Goal: Transaction & Acquisition: Purchase product/service

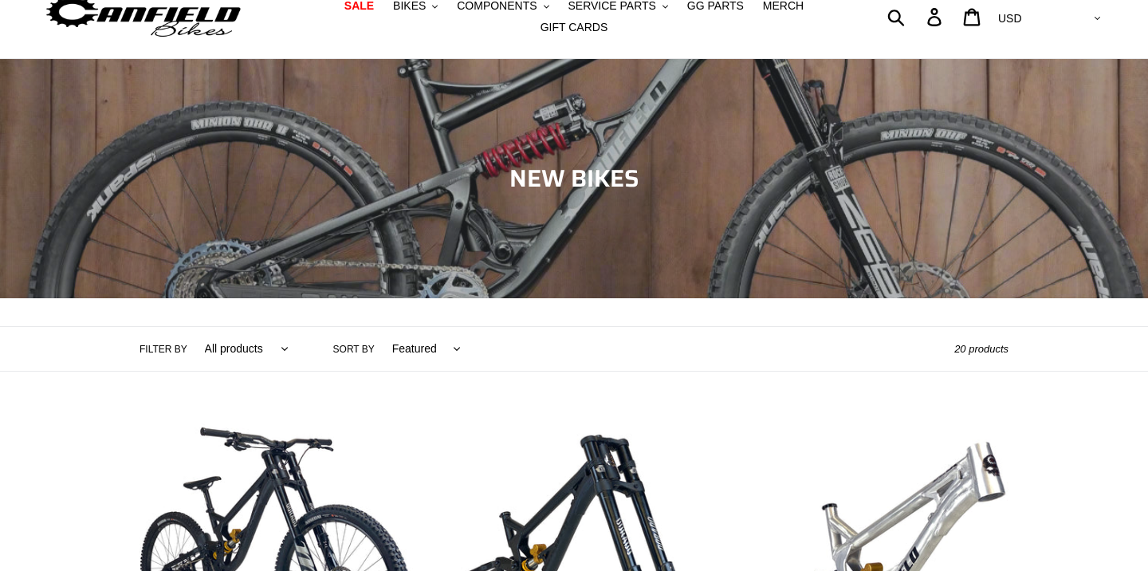
click at [525, 298] on div "Collection: NEW BIKES" at bounding box center [574, 298] width 1148 height 0
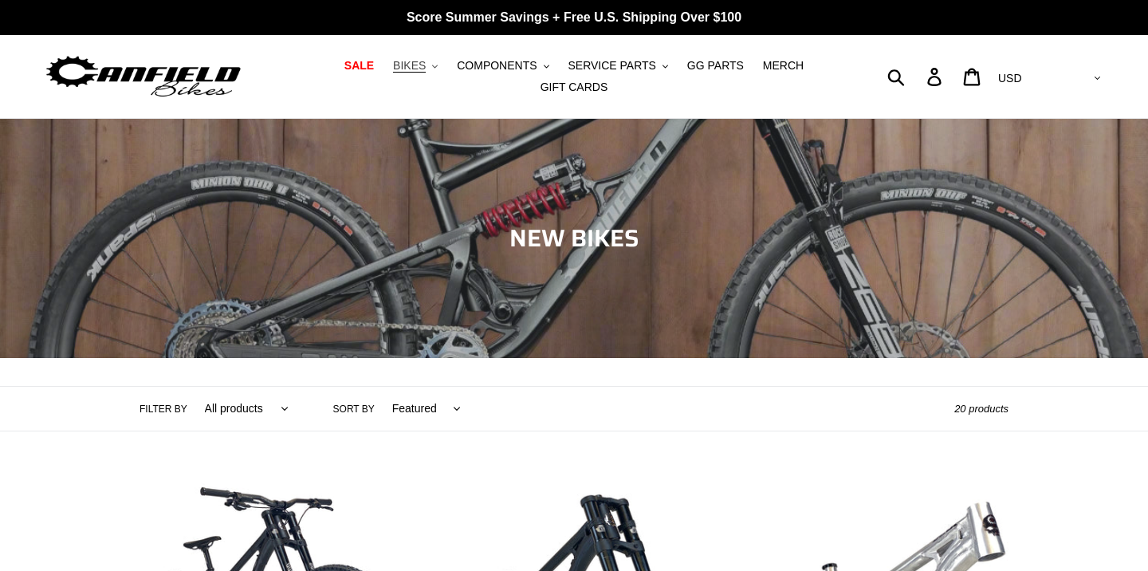
click at [410, 68] on span "BIKES" at bounding box center [409, 66] width 33 height 14
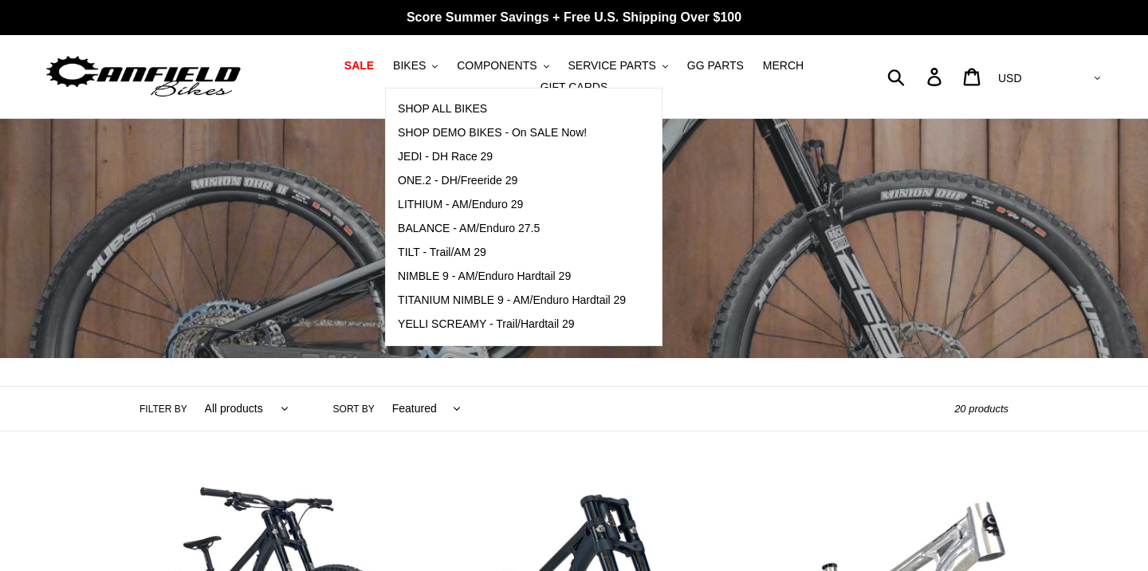
click at [307, 238] on h1 "Collection: NEW BIKES" at bounding box center [574, 238] width 957 height 29
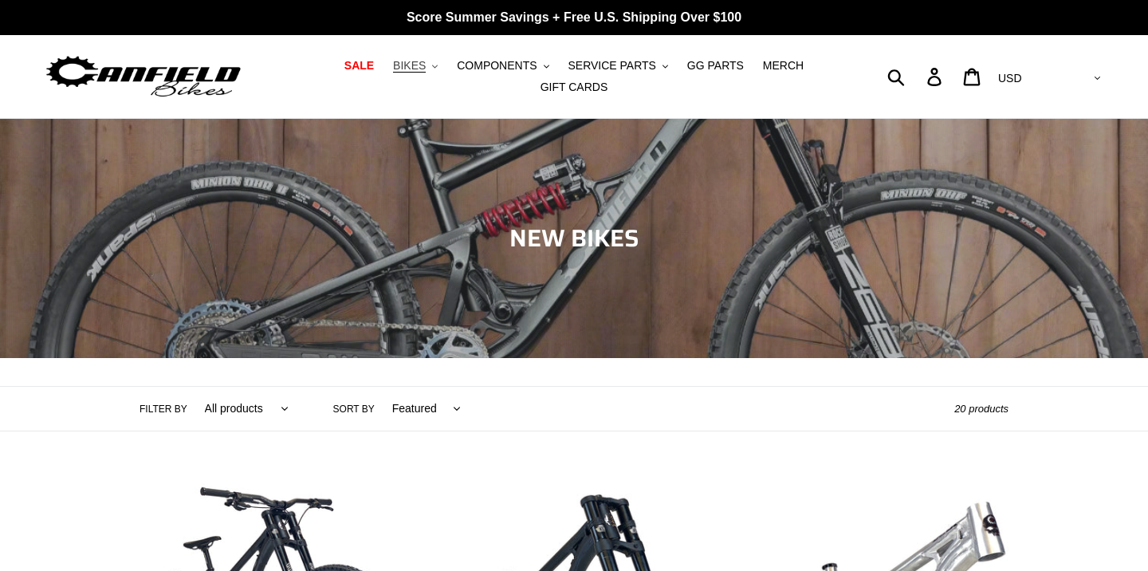
click at [418, 67] on span "BIKES" at bounding box center [409, 66] width 33 height 14
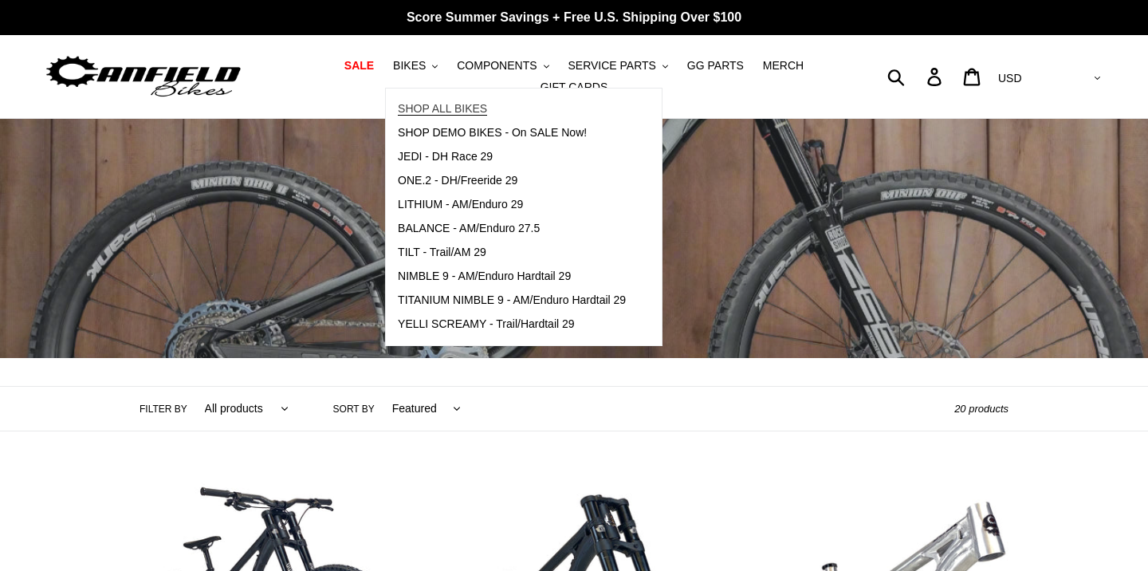
click at [428, 109] on span "SHOP ALL BIKES" at bounding box center [442, 109] width 89 height 14
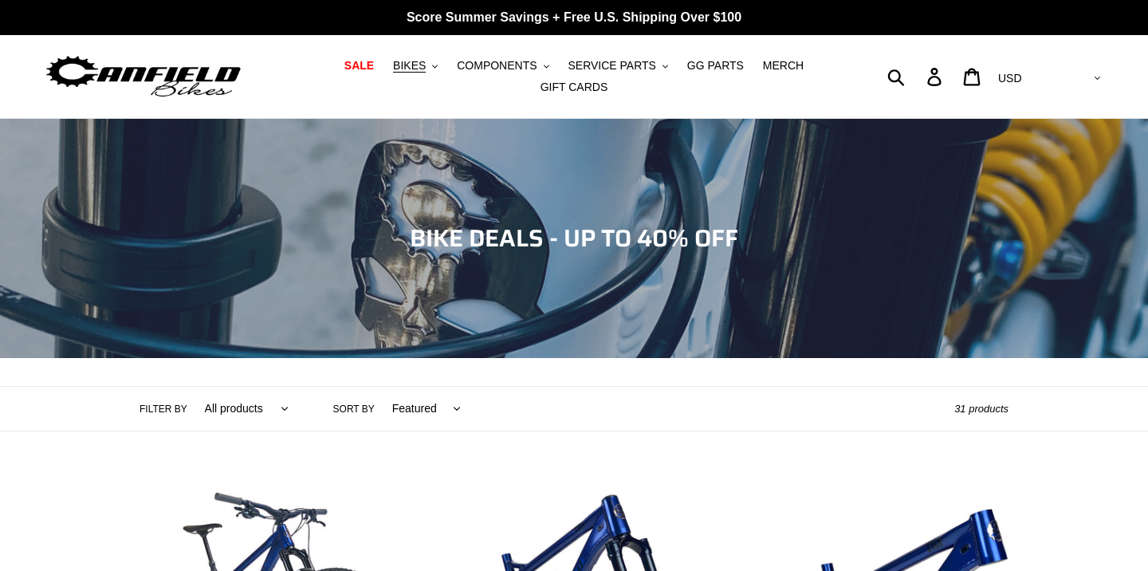
click at [165, 68] on img at bounding box center [143, 77] width 199 height 50
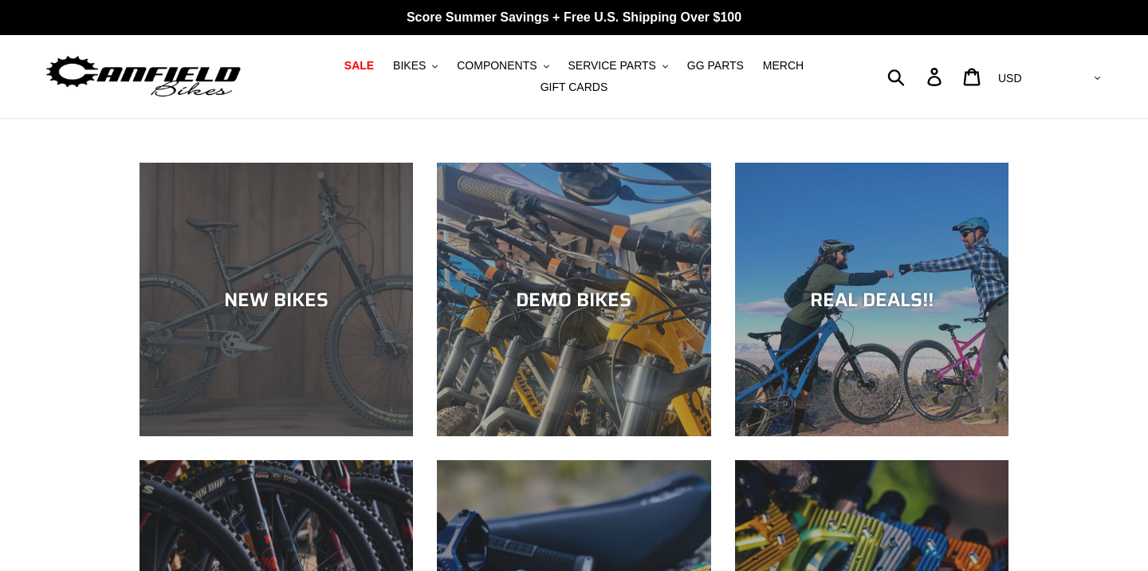
click at [251, 293] on div "NEW BIKES" at bounding box center [277, 299] width 274 height 23
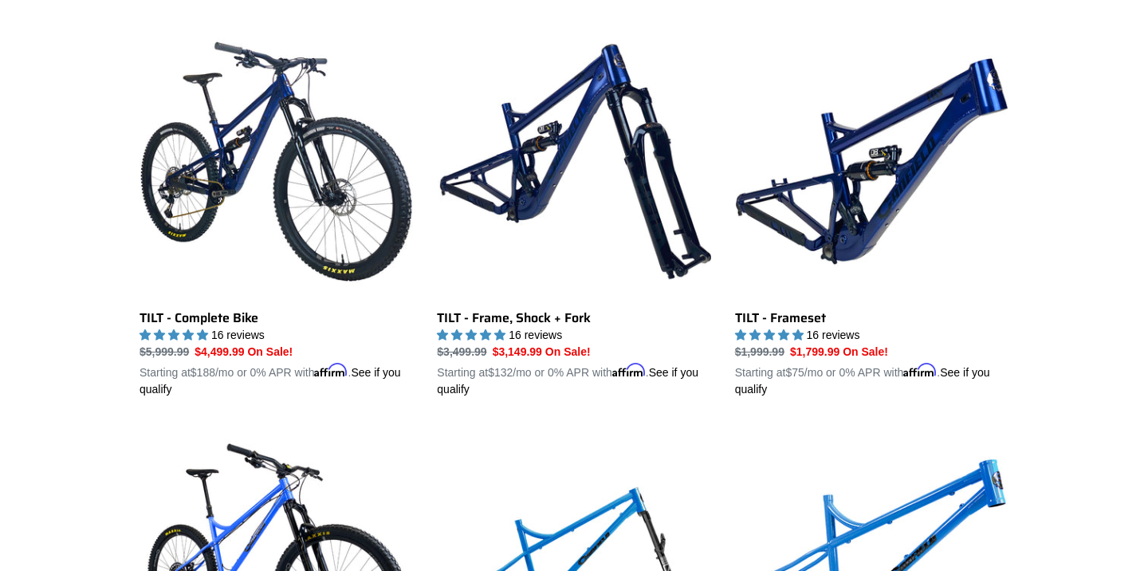
scroll to position [2054, 0]
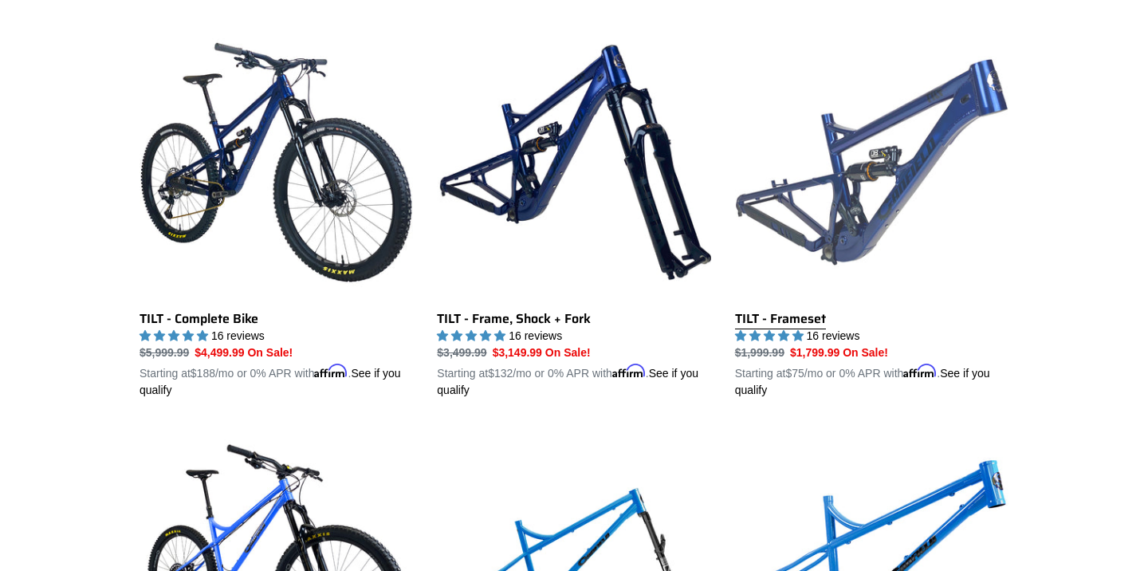
click at [857, 167] on link "TILT - Frameset" at bounding box center [872, 212] width 274 height 373
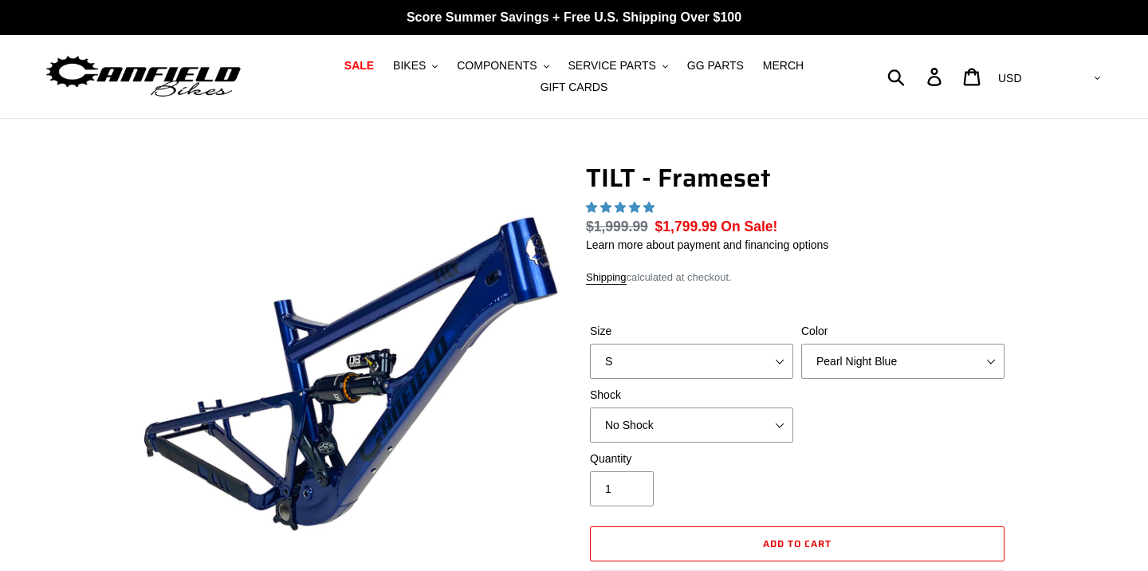
scroll to position [2, 0]
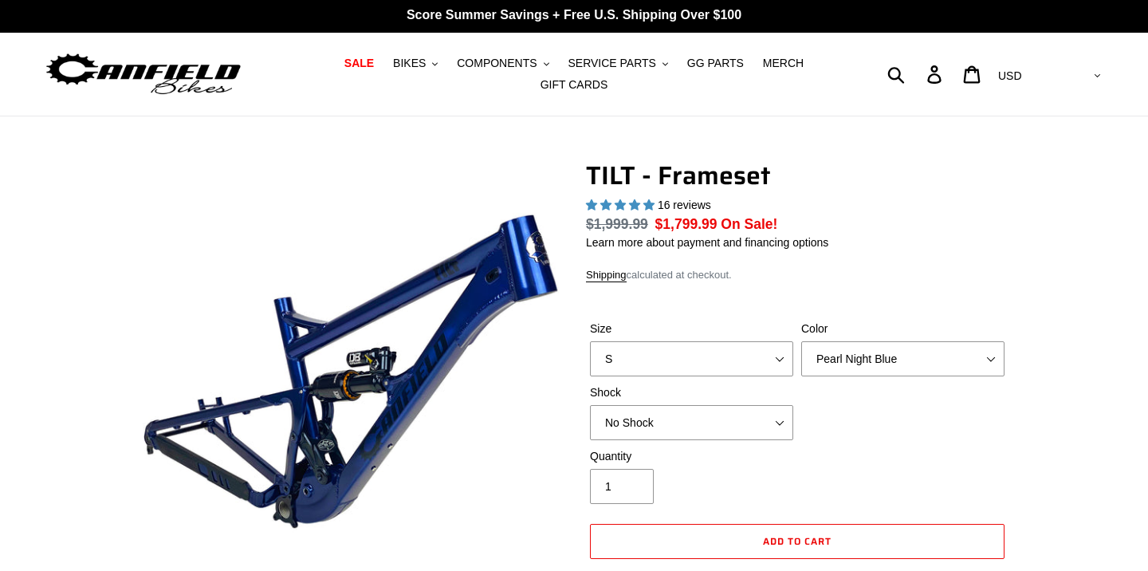
select select "highest-rating"
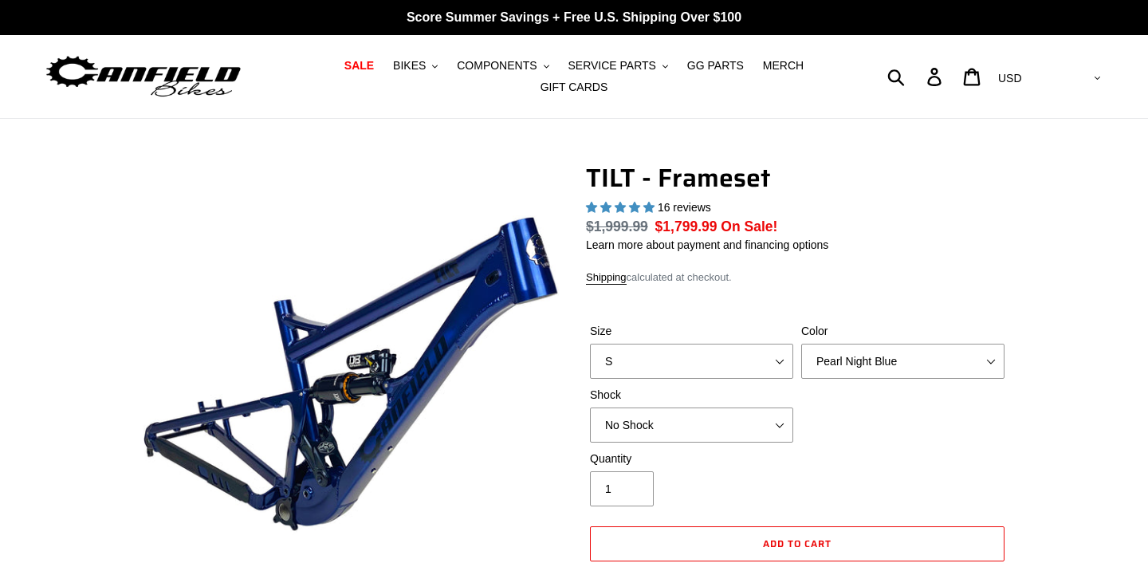
scroll to position [0, 0]
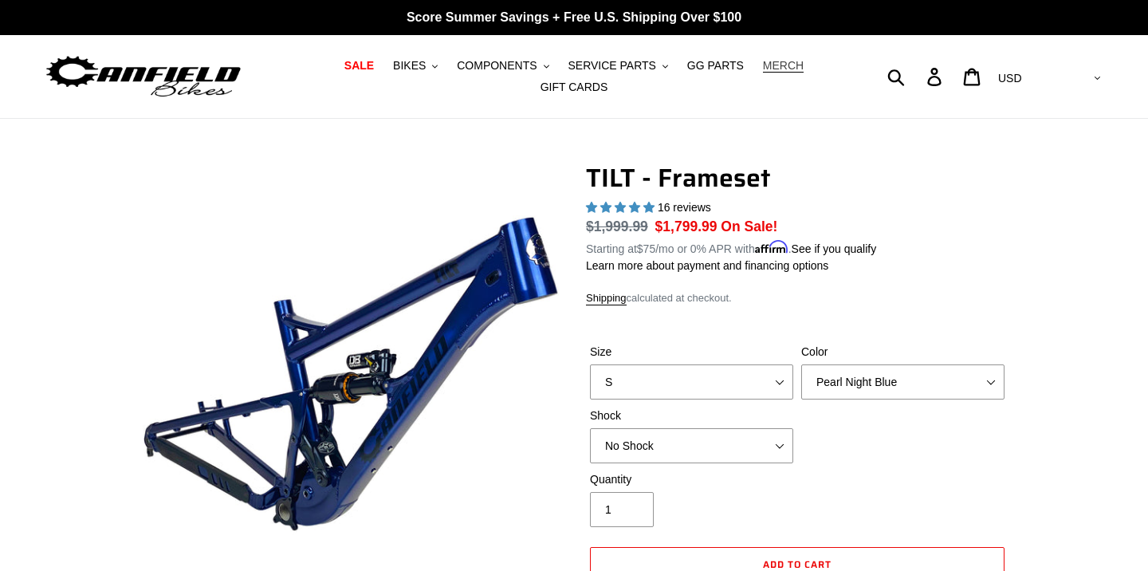
click at [780, 68] on span "MERCH" at bounding box center [783, 66] width 41 height 14
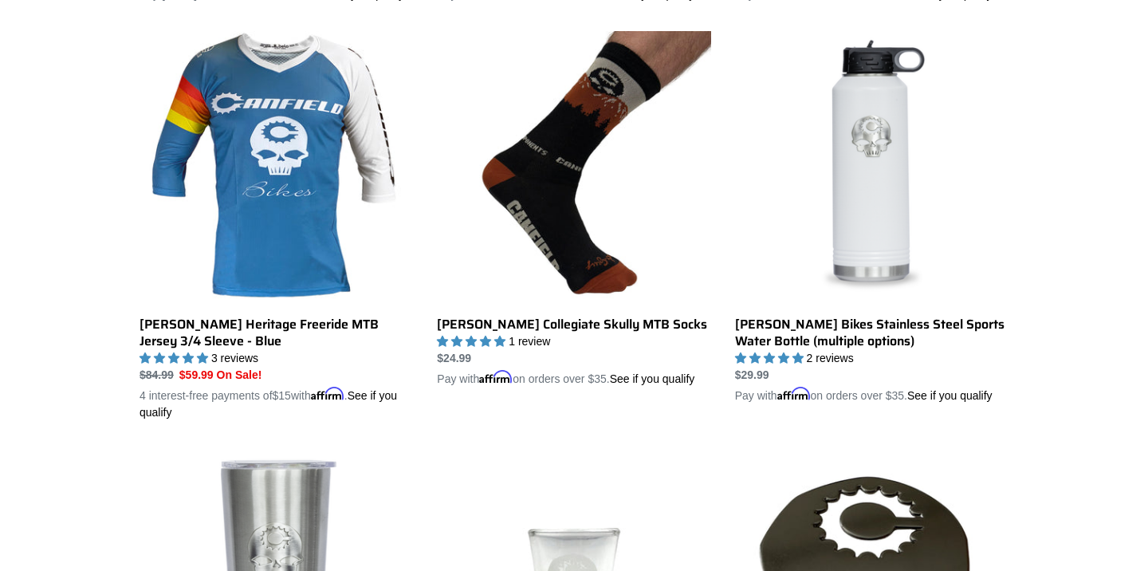
scroll to position [831, 0]
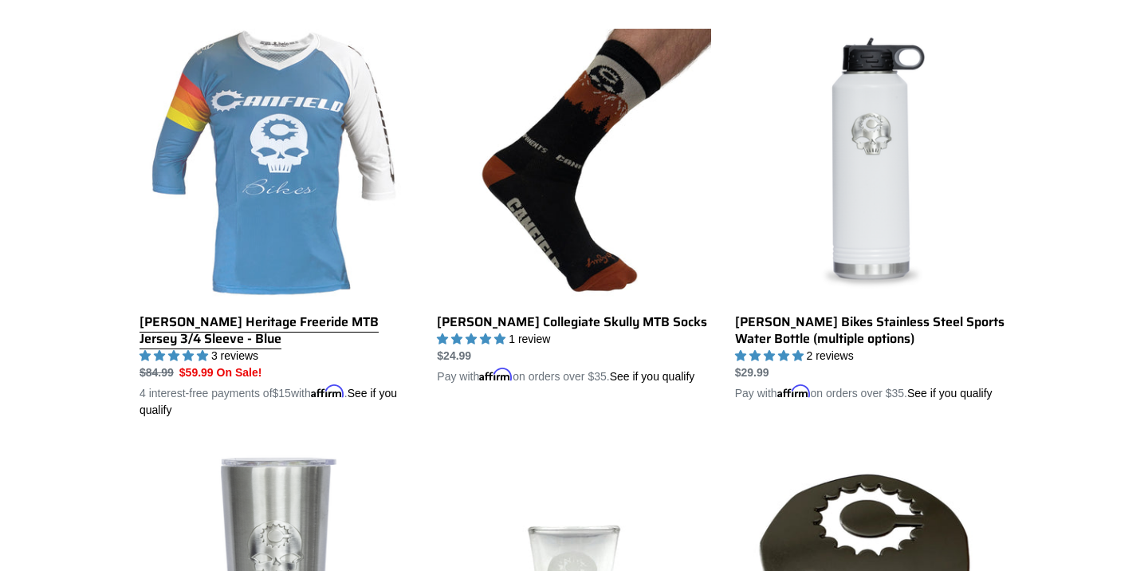
click at [277, 152] on link "[PERSON_NAME] Heritage Freeride MTB Jersey 3/4 Sleeve - Blue" at bounding box center [277, 224] width 274 height 390
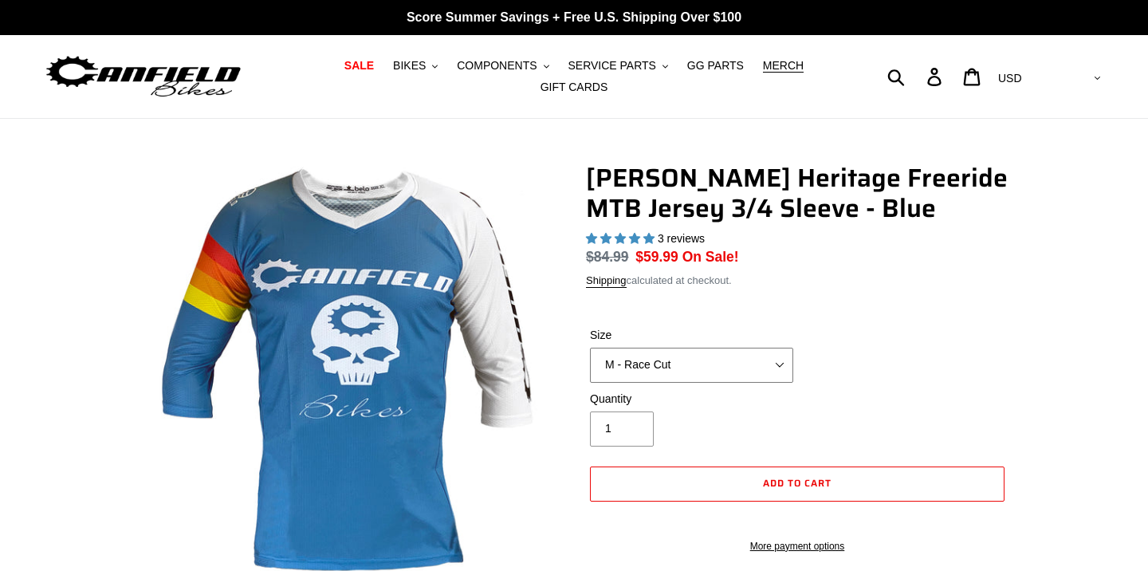
click at [781, 362] on select "S - Race Cut M - Race Cut L - Race Cut XL - Race Cut XXL - Race Cut S - Club Cu…" at bounding box center [691, 365] width 203 height 35
select select "highest-rating"
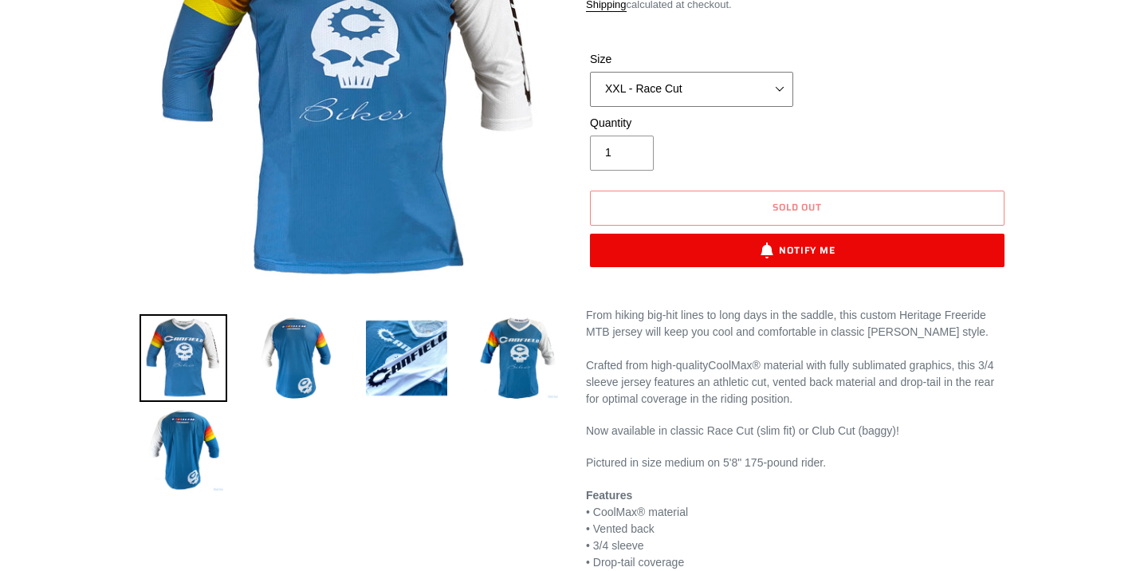
scroll to position [294, 0]
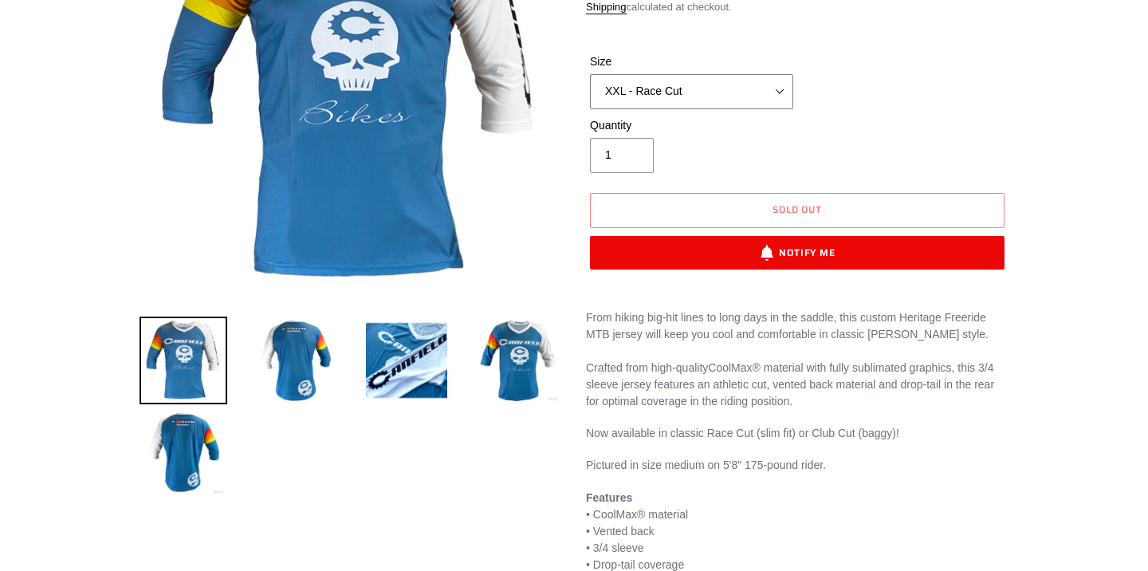
click at [781, 87] on select "S - Race Cut M - Race Cut L - Race Cut XL - Race Cut XXL - Race Cut S - Club Cu…" at bounding box center [691, 91] width 203 height 35
click at [780, 92] on select "S - Race Cut M - Race Cut L - Race Cut XL - Race Cut XXL - Race Cut S - Club Cu…" at bounding box center [691, 91] width 203 height 35
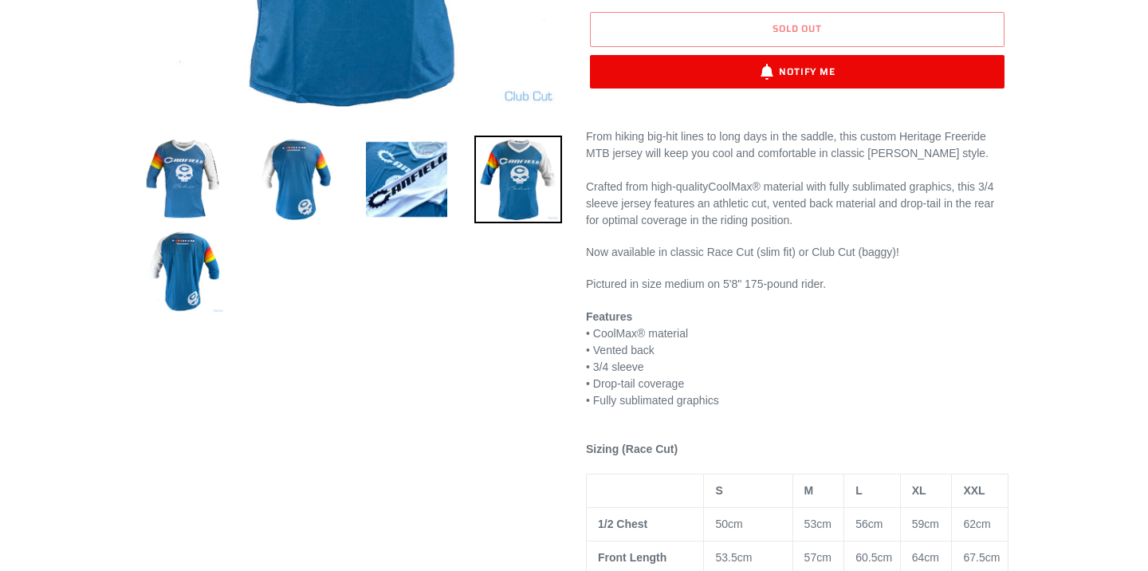
scroll to position [477, 0]
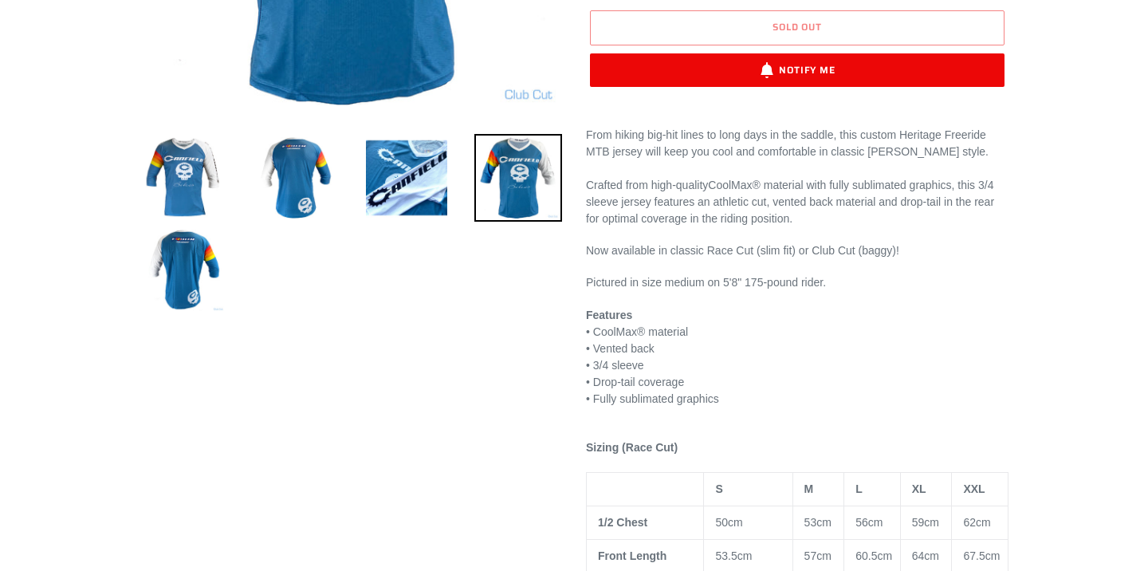
click at [379, 373] on div "Previous slide" at bounding box center [562, 435] width 893 height 1499
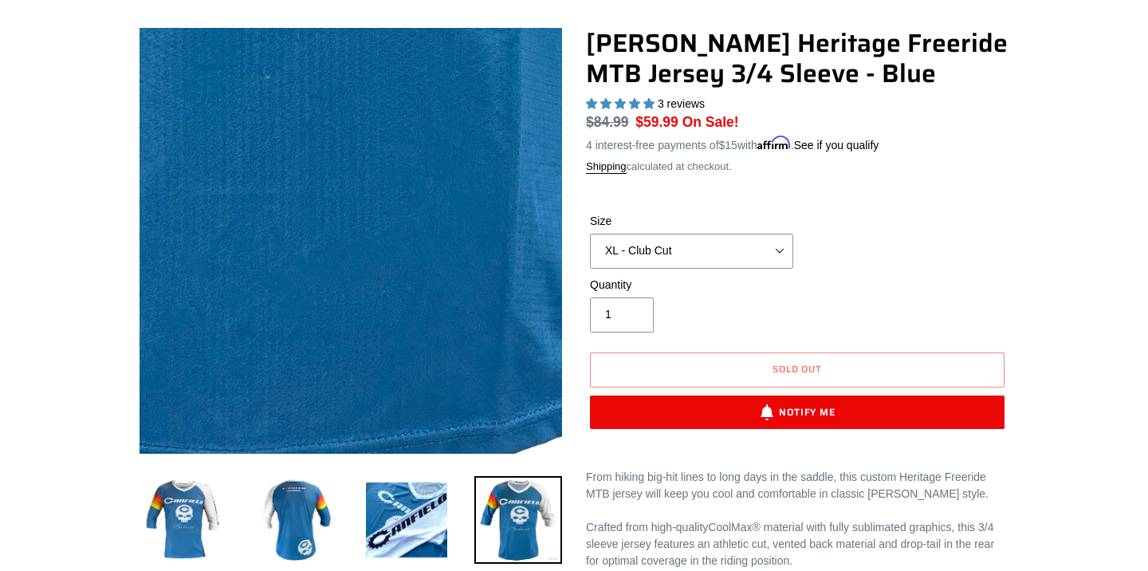
scroll to position [102, 0]
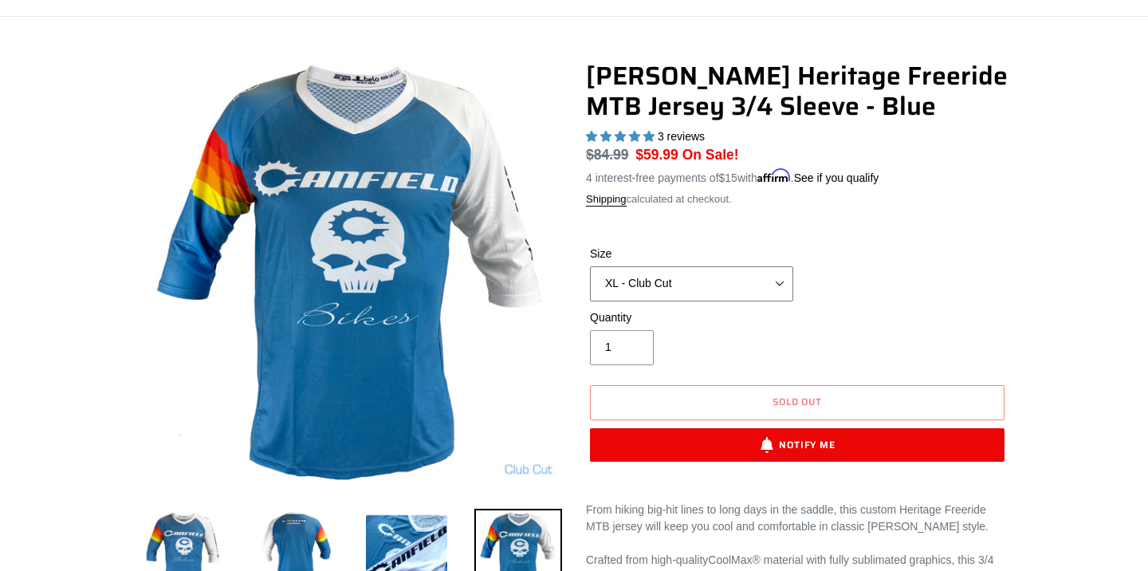
click at [780, 286] on select "S - Race Cut M - Race Cut L - Race Cut XL - Race Cut XXL - Race Cut S - Club Cu…" at bounding box center [691, 283] width 203 height 35
select select "S - Race Cut"
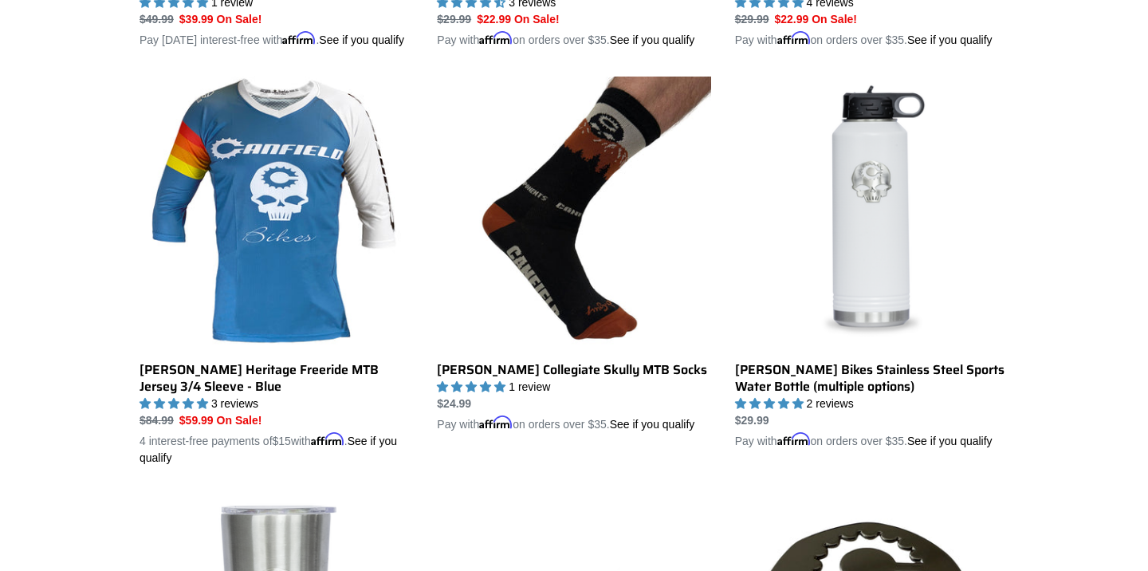
scroll to position [780, 0]
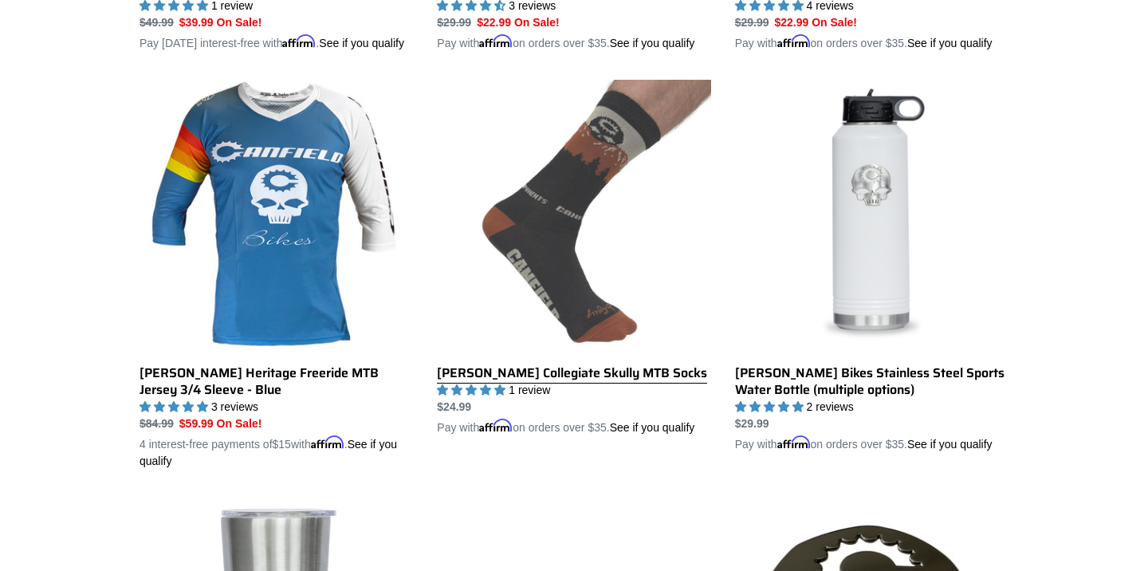
click at [520, 392] on link "[PERSON_NAME] Collegiate Skully MTB Socks" at bounding box center [574, 258] width 274 height 356
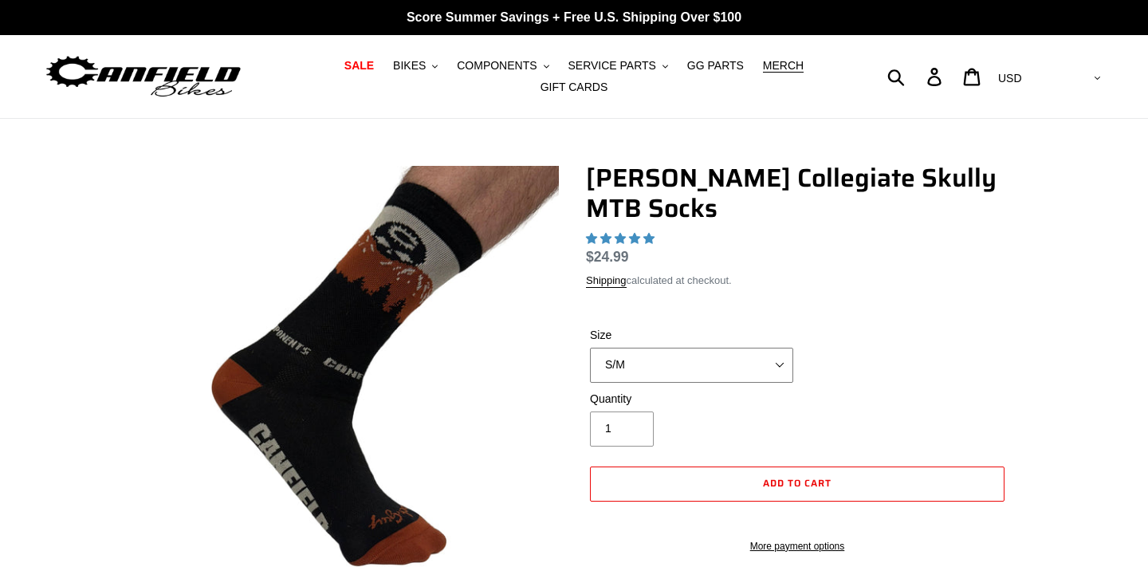
click at [786, 371] on select "S/M L/XL" at bounding box center [691, 365] width 203 height 35
select select "highest-rating"
select select "L/XL"
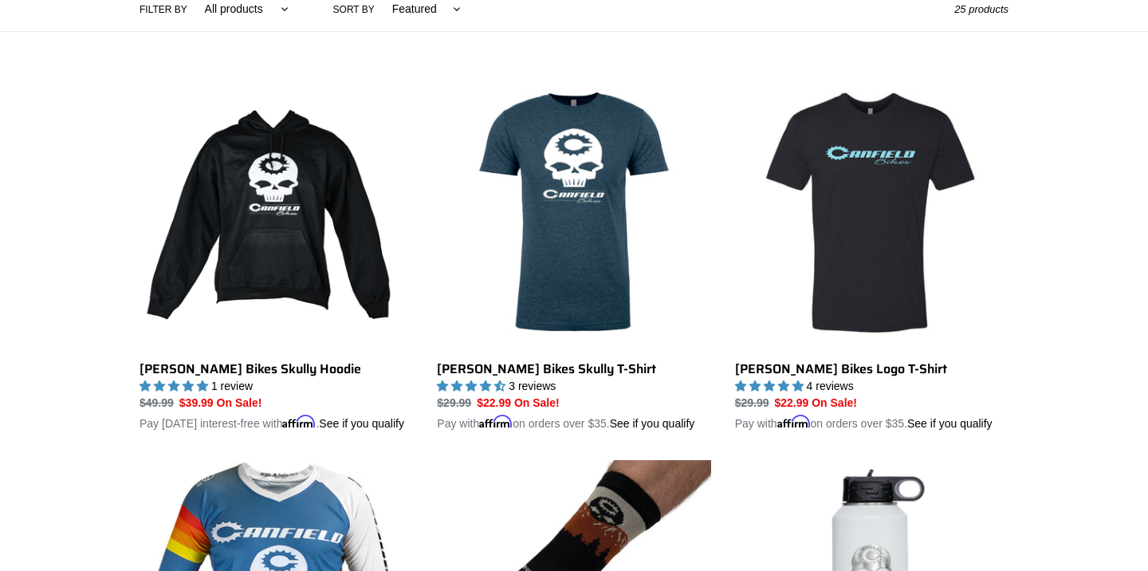
scroll to position [392, 0]
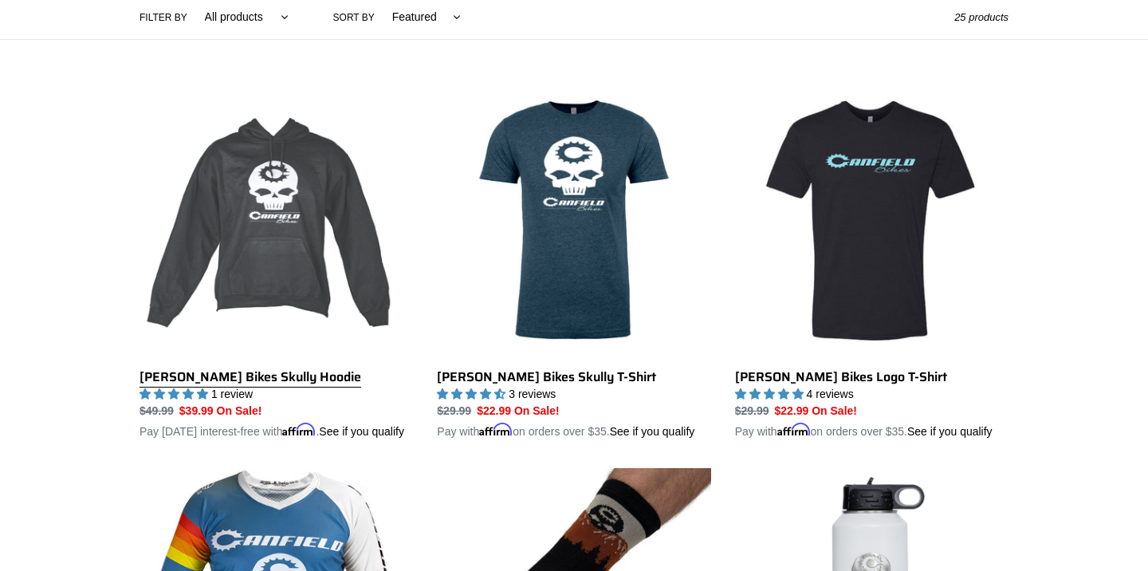
click at [269, 211] on link "[PERSON_NAME] Bikes Skully Hoodie" at bounding box center [277, 262] width 274 height 356
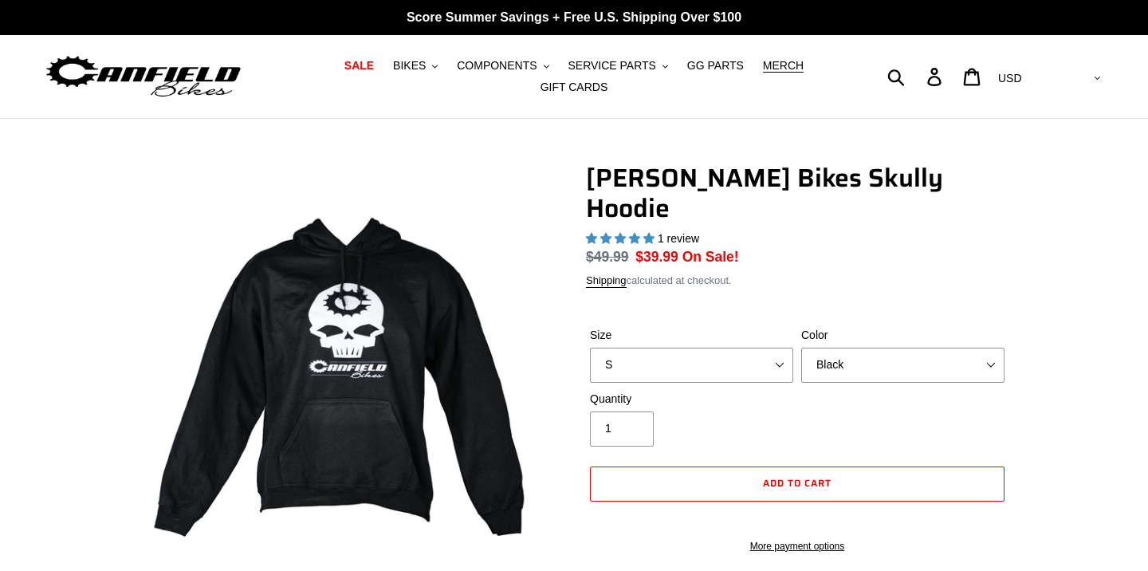
select select "highest-rating"
click at [992, 348] on select "Black Grey Blue" at bounding box center [902, 365] width 203 height 35
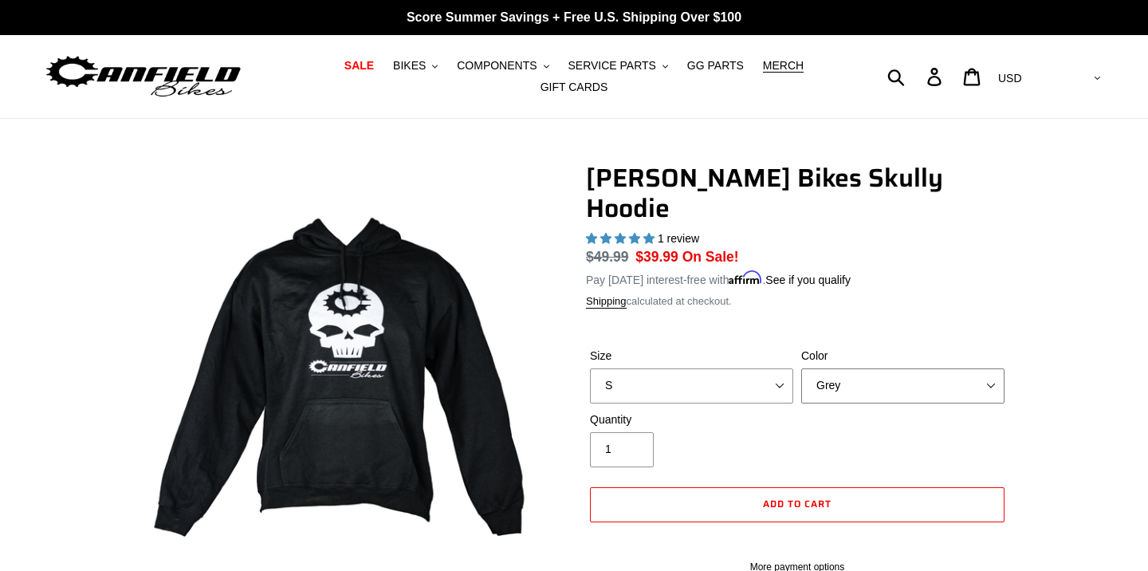
click at [833, 368] on select "Black Grey Blue" at bounding box center [902, 385] width 203 height 35
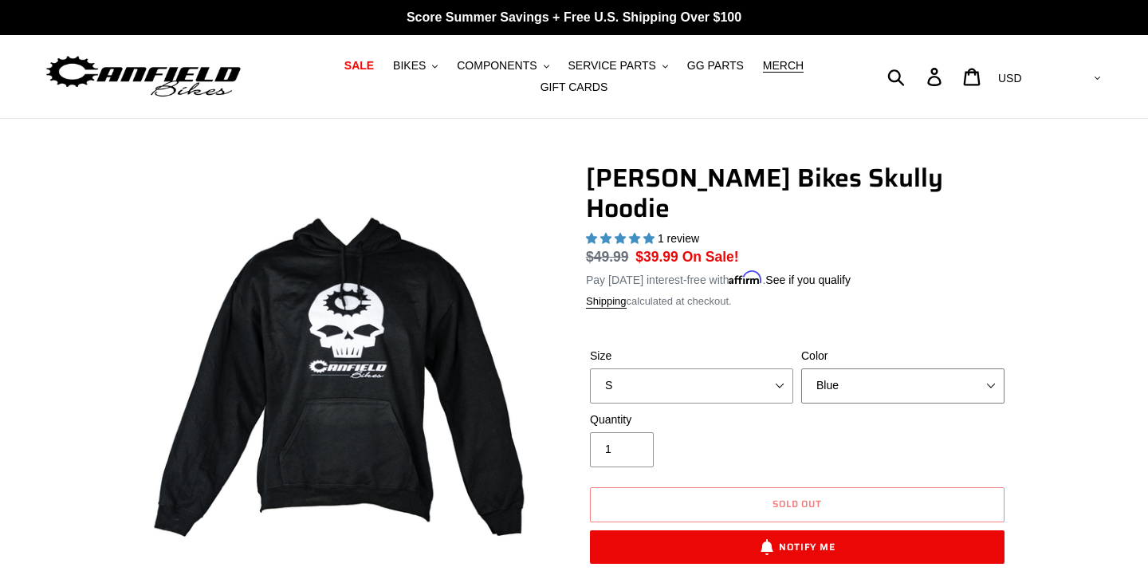
click at [837, 368] on select "Black Grey Blue" at bounding box center [902, 385] width 203 height 35
select select "Grey"
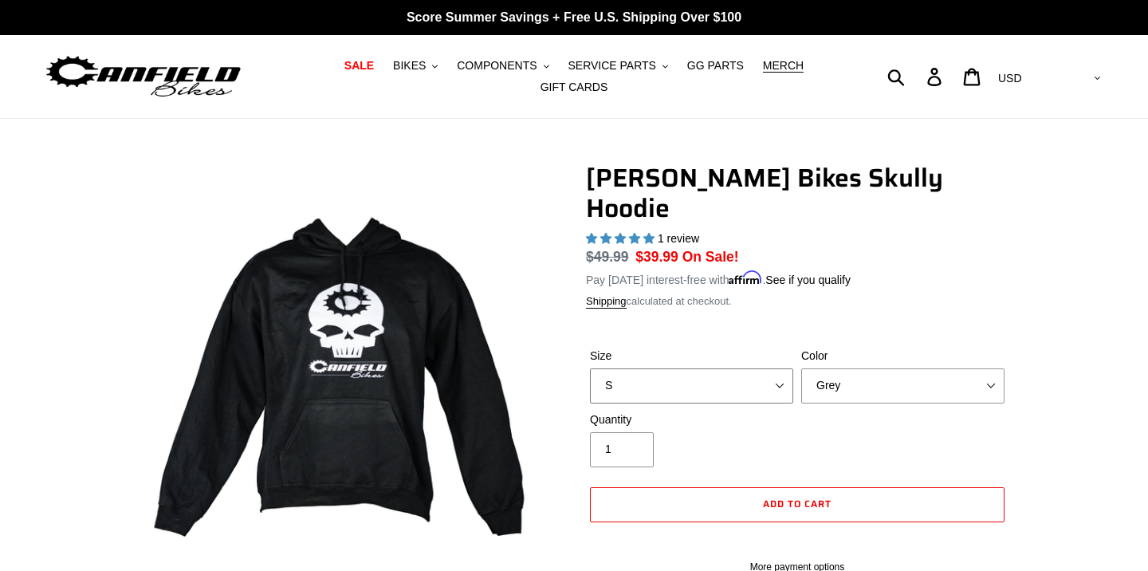
click at [778, 368] on select "S M pre-order ETA 9.20.25 L pre-order ETA 9.20.25 XL pre-order ETA 9.20.25" at bounding box center [691, 385] width 203 height 35
select select "XL pre-order ETA 9.20.25"
click at [890, 368] on select "Black Grey Blue" at bounding box center [902, 385] width 203 height 35
click at [848, 368] on select "Black Grey Blue" at bounding box center [902, 385] width 203 height 35
click at [845, 368] on select "Black Grey Blue" at bounding box center [902, 385] width 203 height 35
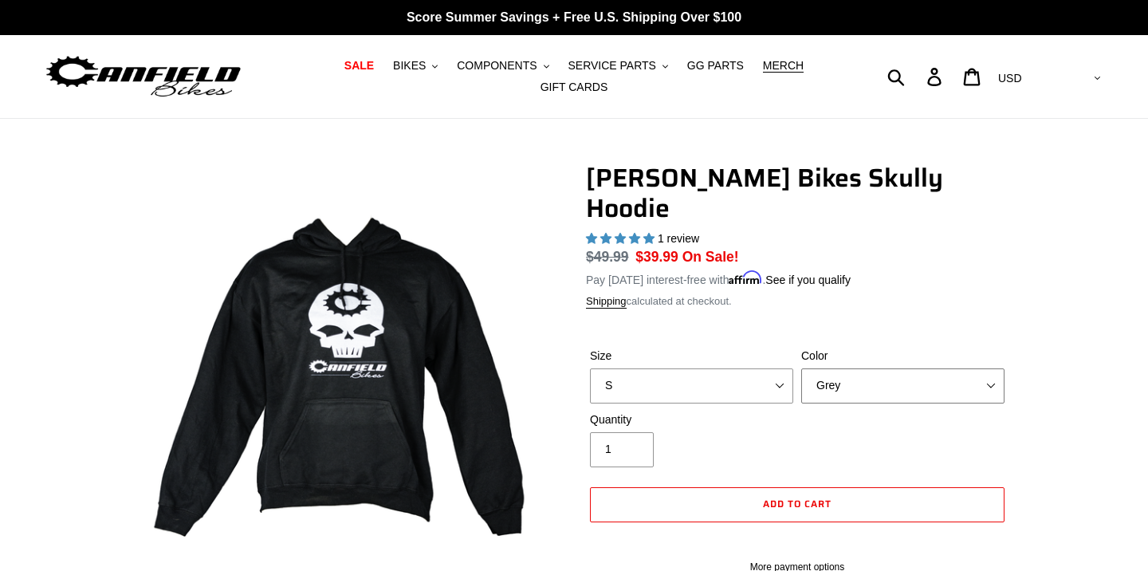
select select "Blue"
click at [783, 496] on span "Add to cart" at bounding box center [797, 503] width 69 height 15
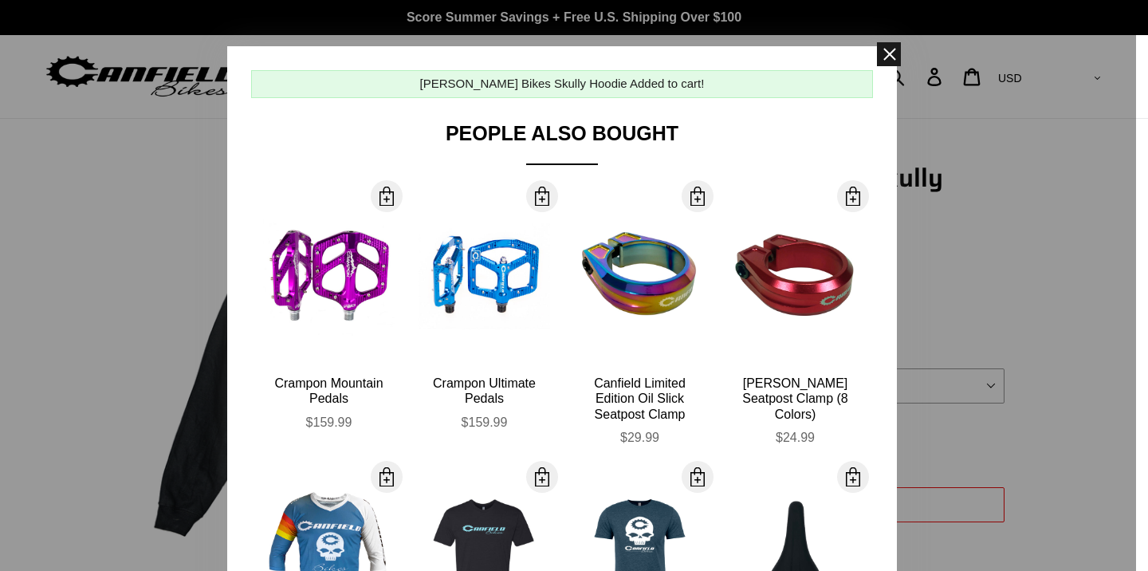
click at [888, 57] on span at bounding box center [889, 54] width 24 height 24
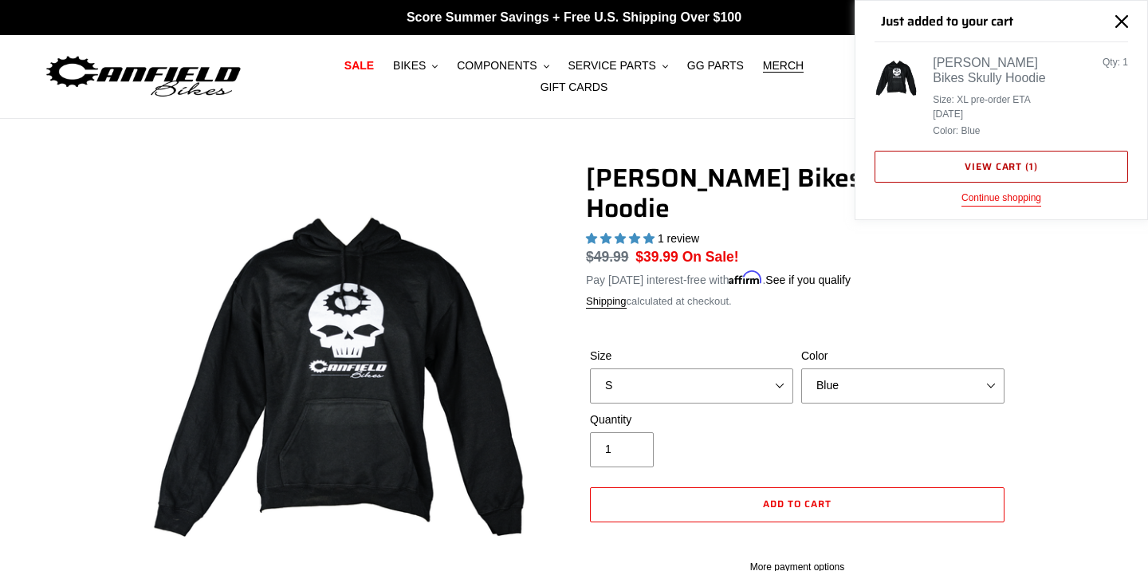
click at [947, 161] on link "View cart ( 1 )" at bounding box center [1002, 167] width 254 height 32
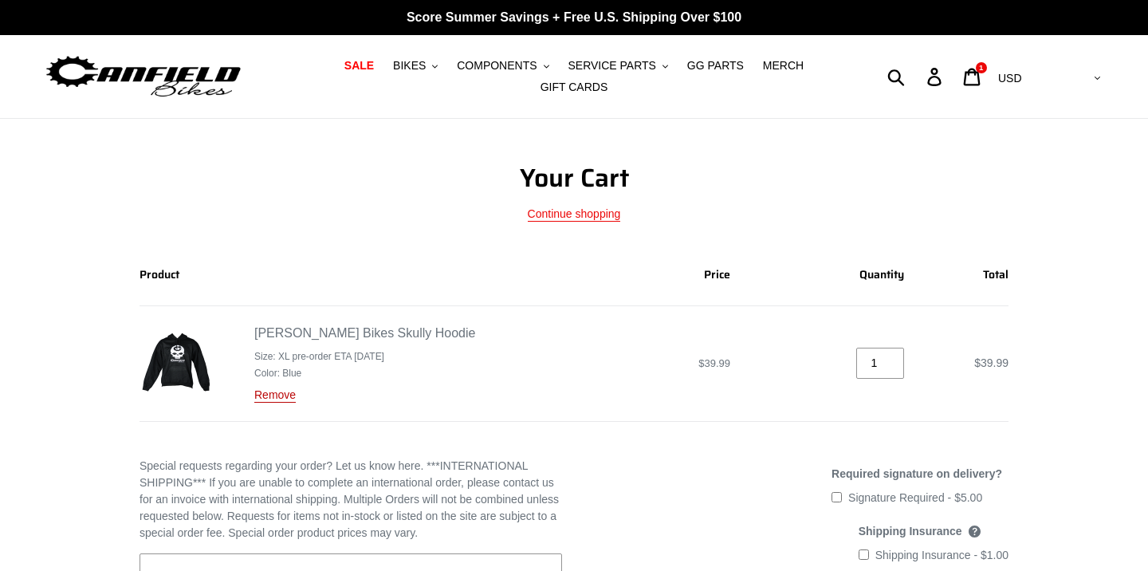
click at [274, 396] on link "Remove" at bounding box center [274, 395] width 41 height 14
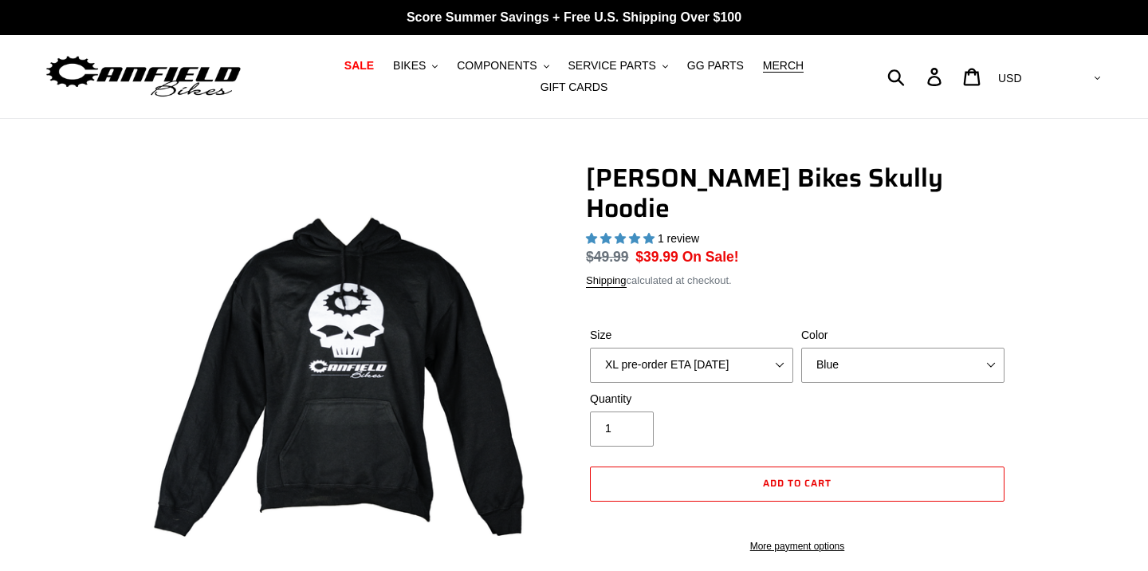
select select "highest-rating"
click at [990, 348] on select "Black Grey Blue" at bounding box center [902, 365] width 203 height 35
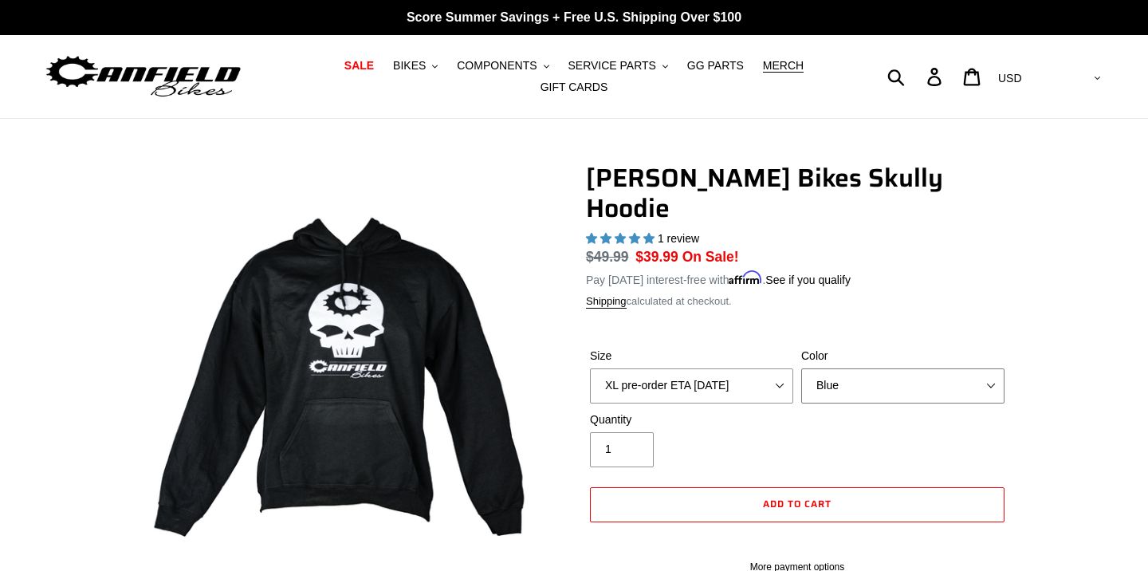
select select "Grey"
click at [766, 496] on span "Add to cart" at bounding box center [797, 503] width 69 height 15
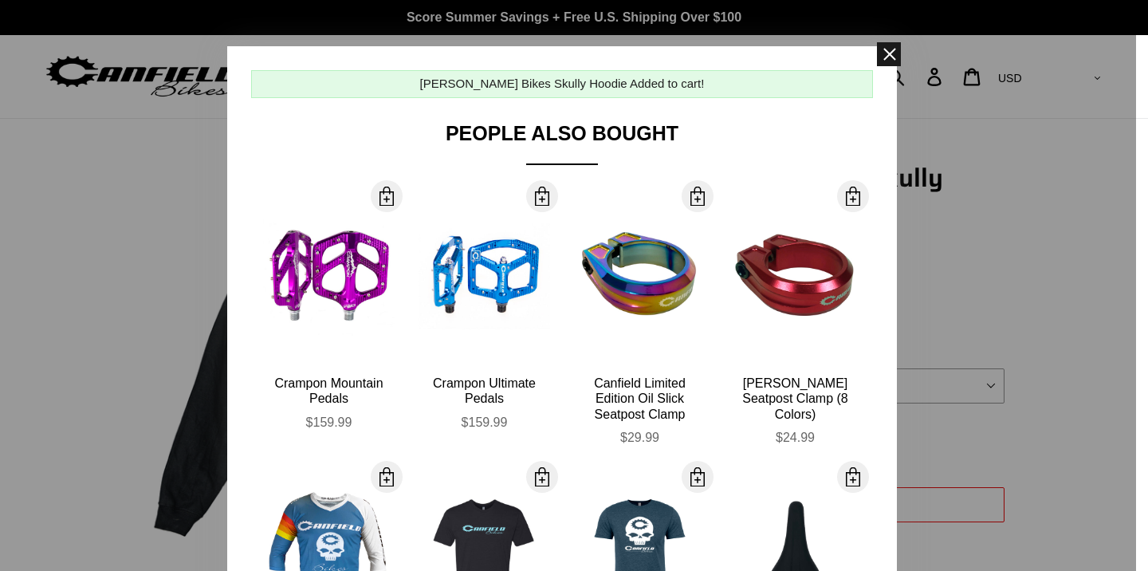
click at [894, 50] on span at bounding box center [889, 54] width 24 height 24
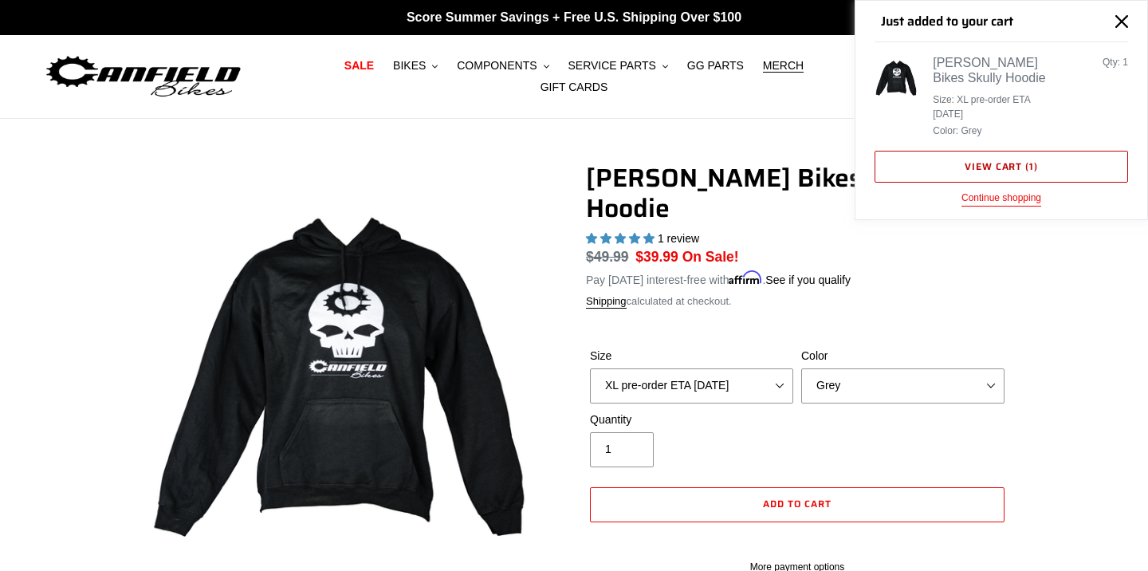
click at [1006, 171] on link "View cart ( 1 )" at bounding box center [1002, 167] width 254 height 32
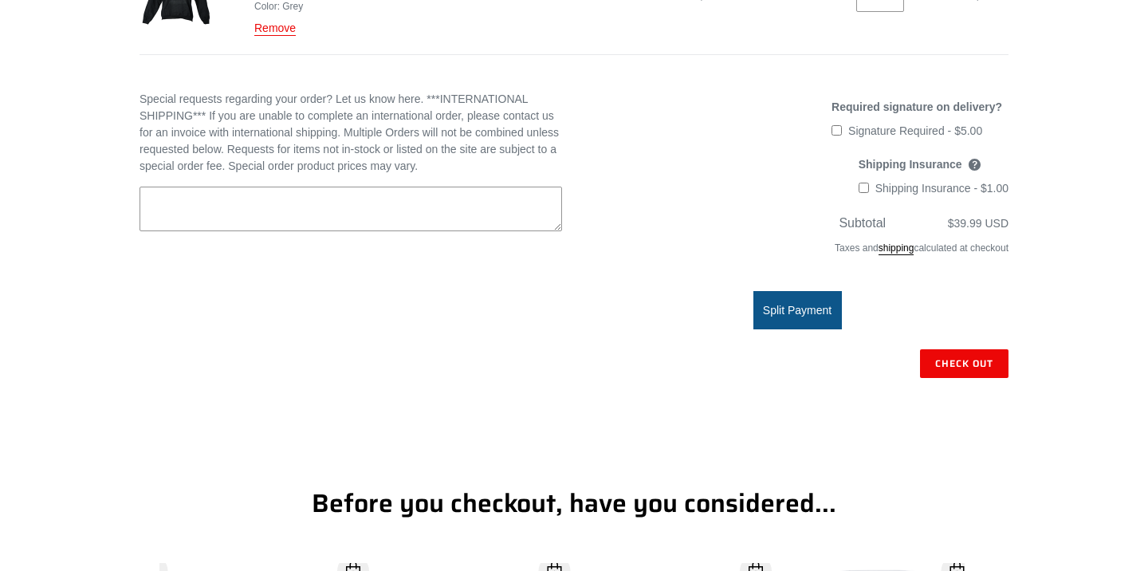
scroll to position [382, 0]
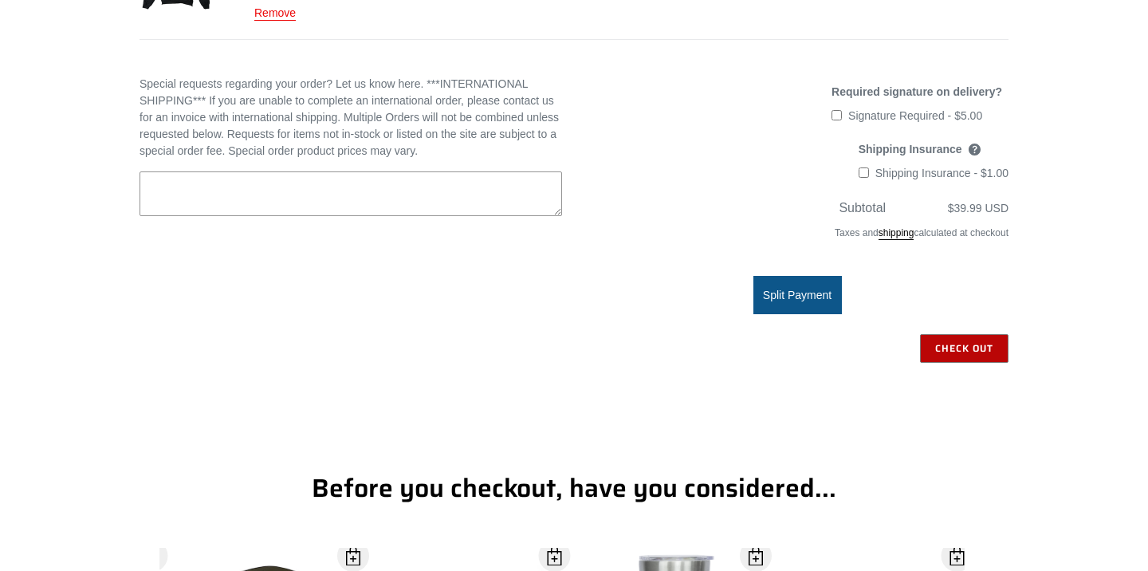
click at [959, 351] on input "Check out" at bounding box center [964, 348] width 89 height 29
